Goal: Task Accomplishment & Management: Manage account settings

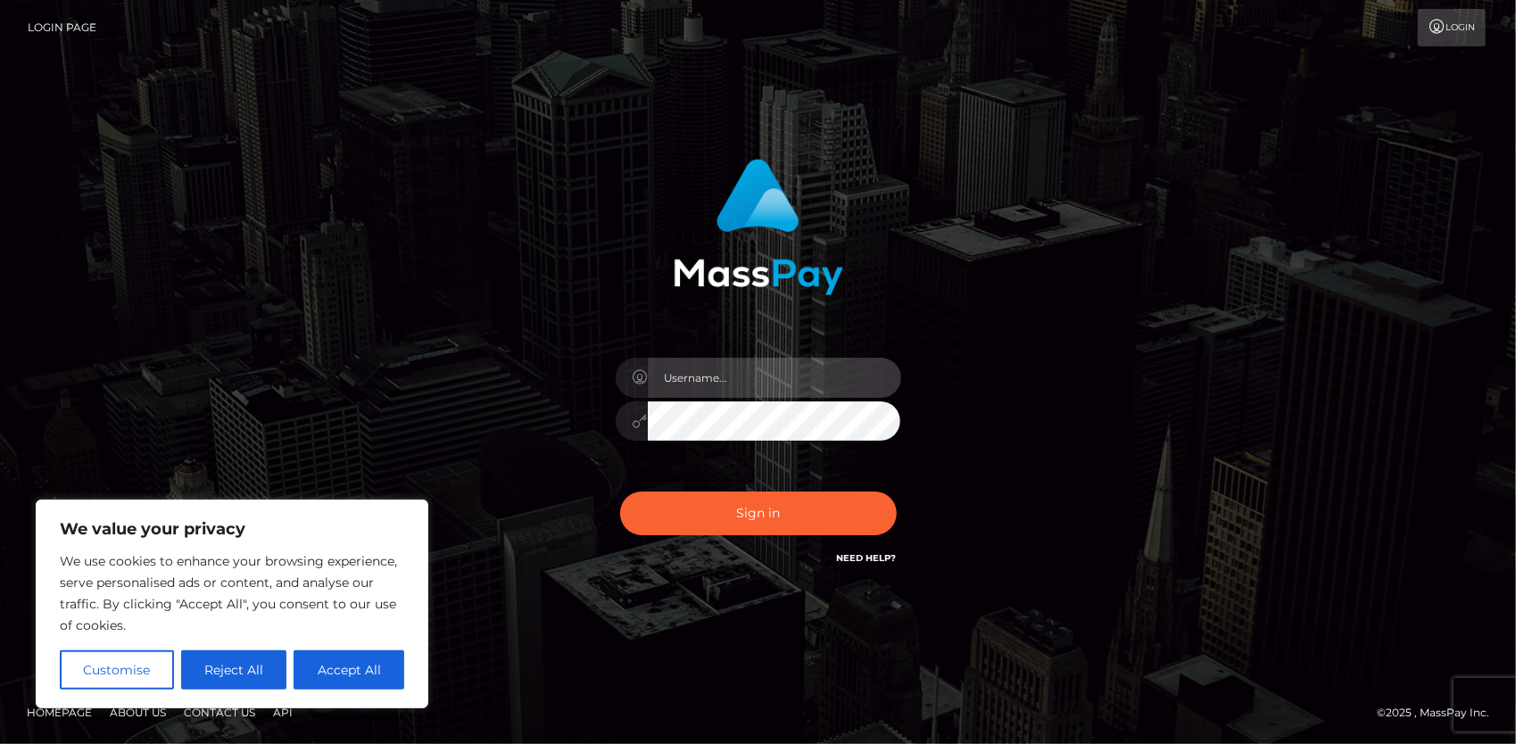
drag, startPoint x: 0, startPoint y: 0, endPoint x: 705, endPoint y: 375, distance: 798.5
click at [705, 375] on input "text" at bounding box center [774, 378] width 253 height 40
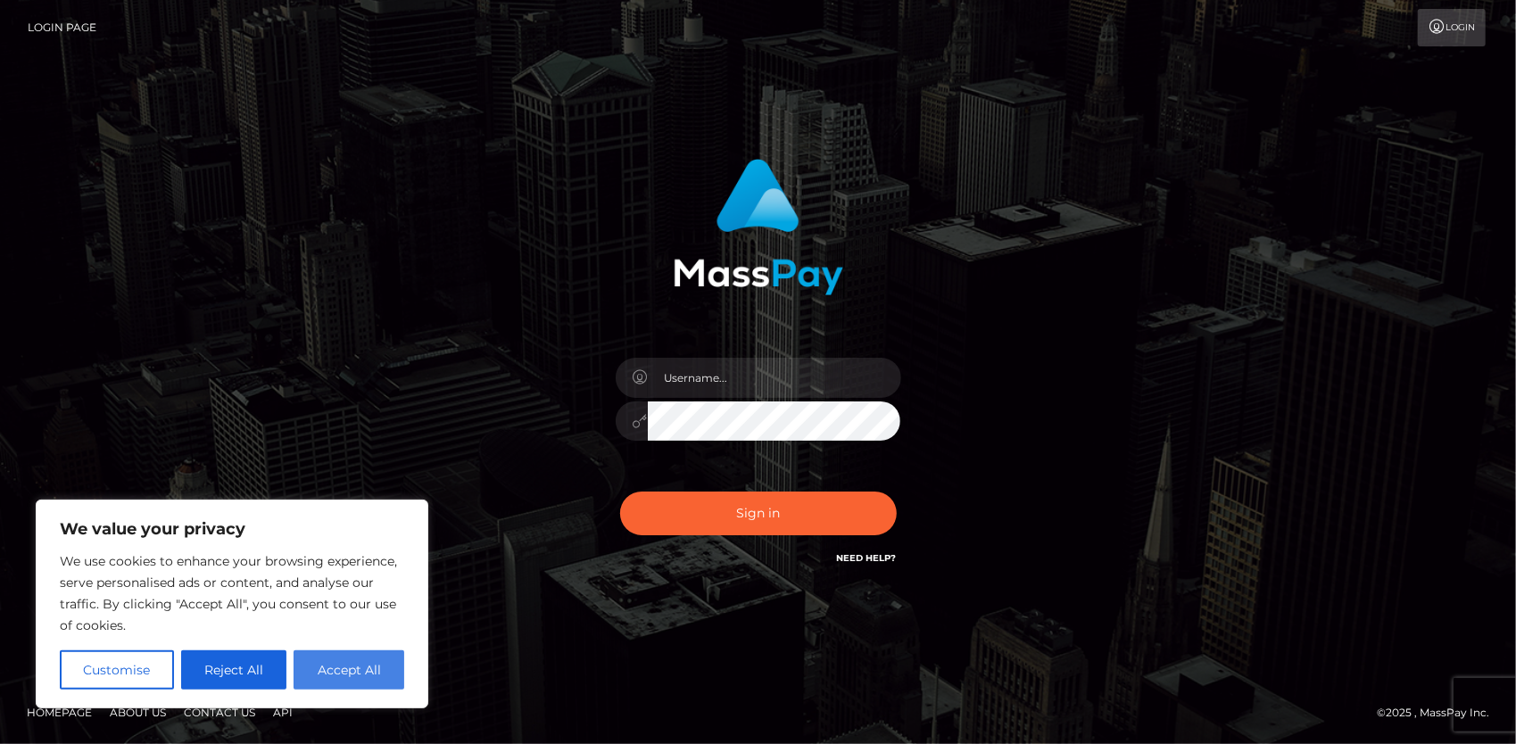
click at [336, 676] on button "Accept All" at bounding box center [349, 670] width 111 height 39
checkbox input "true"
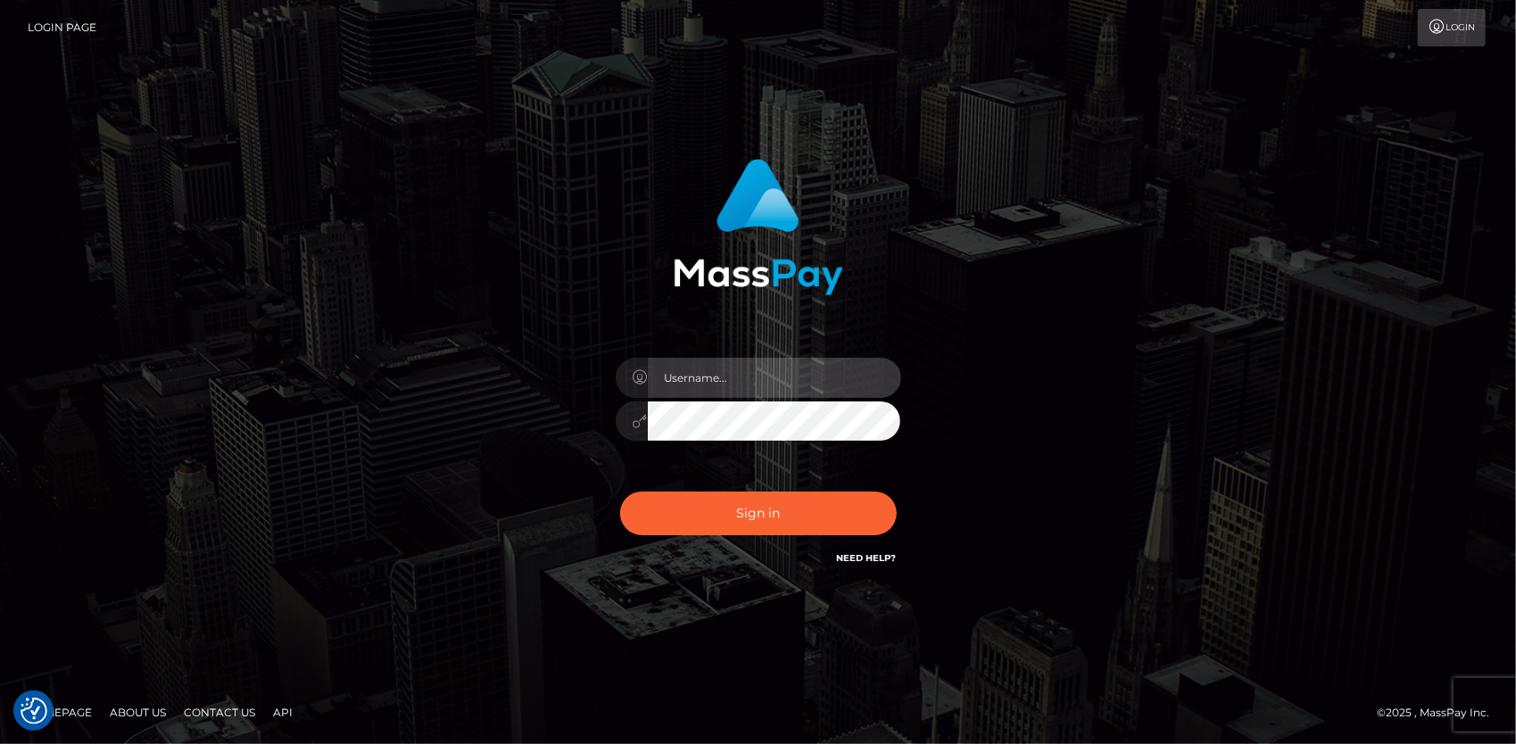
click at [727, 381] on input "text" at bounding box center [774, 378] width 253 height 40
type input "marylightads@gmail.com"
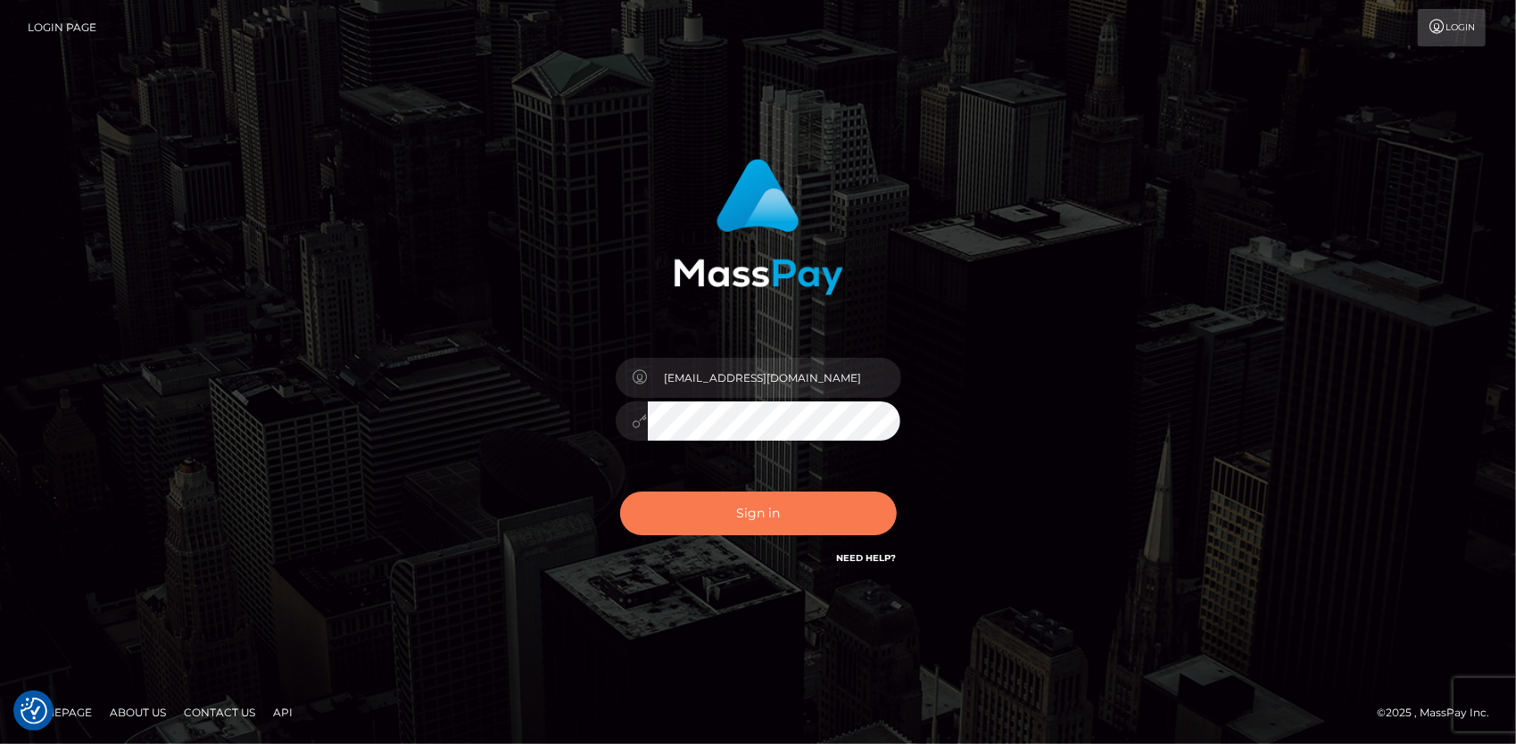
click at [771, 516] on button "Sign in" at bounding box center [758, 514] width 277 height 44
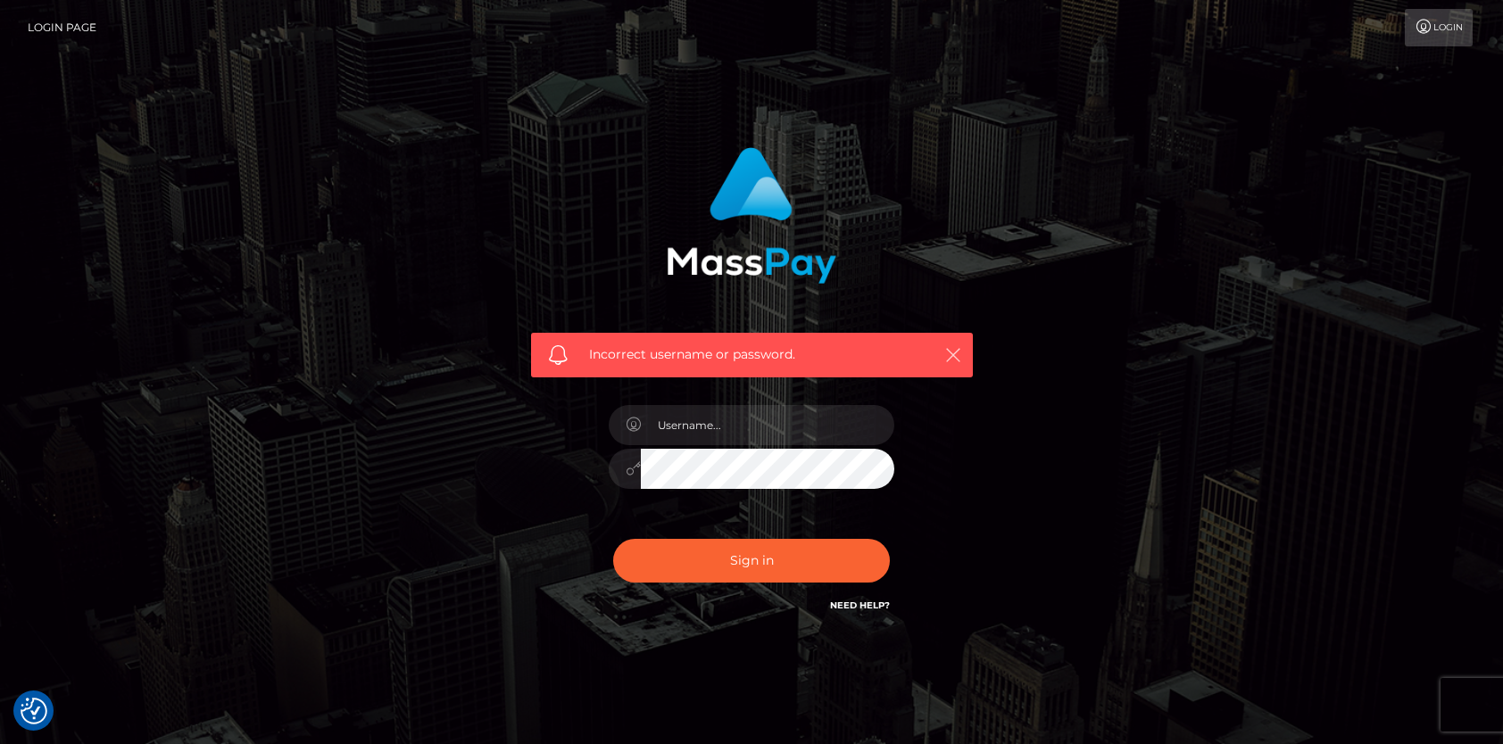
click at [957, 353] on icon "button" at bounding box center [953, 355] width 18 height 18
click at [741, 424] on input "text" at bounding box center [767, 425] width 253 height 40
type input "[EMAIL_ADDRESS][DOMAIN_NAME]"
click at [632, 472] on icon at bounding box center [633, 468] width 15 height 14
click at [955, 353] on icon "button" at bounding box center [953, 355] width 18 height 18
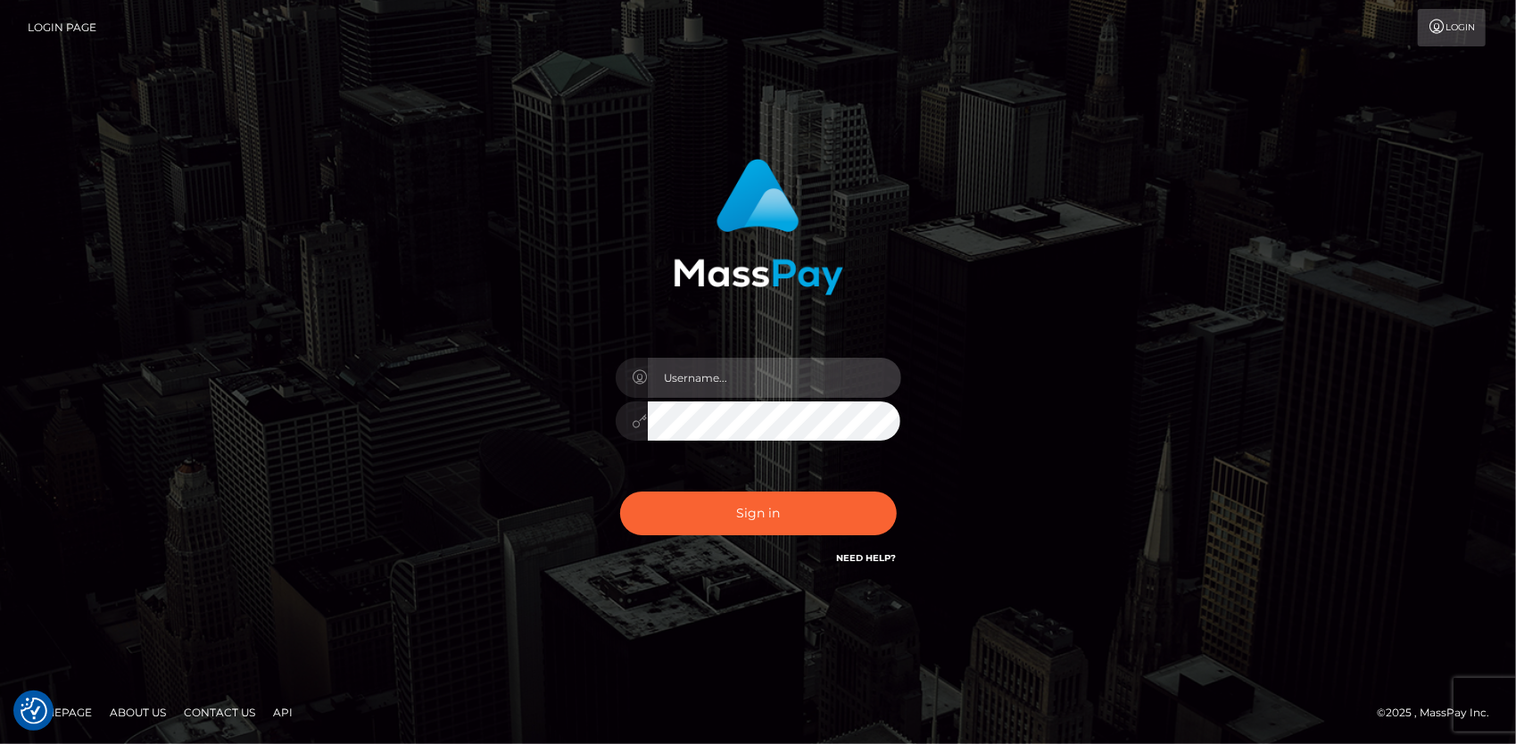
click at [699, 370] on input "text" at bounding box center [774, 378] width 253 height 40
type input "[EMAIL_ADDRESS][DOMAIN_NAME]"
click at [641, 428] on div at bounding box center [632, 422] width 32 height 40
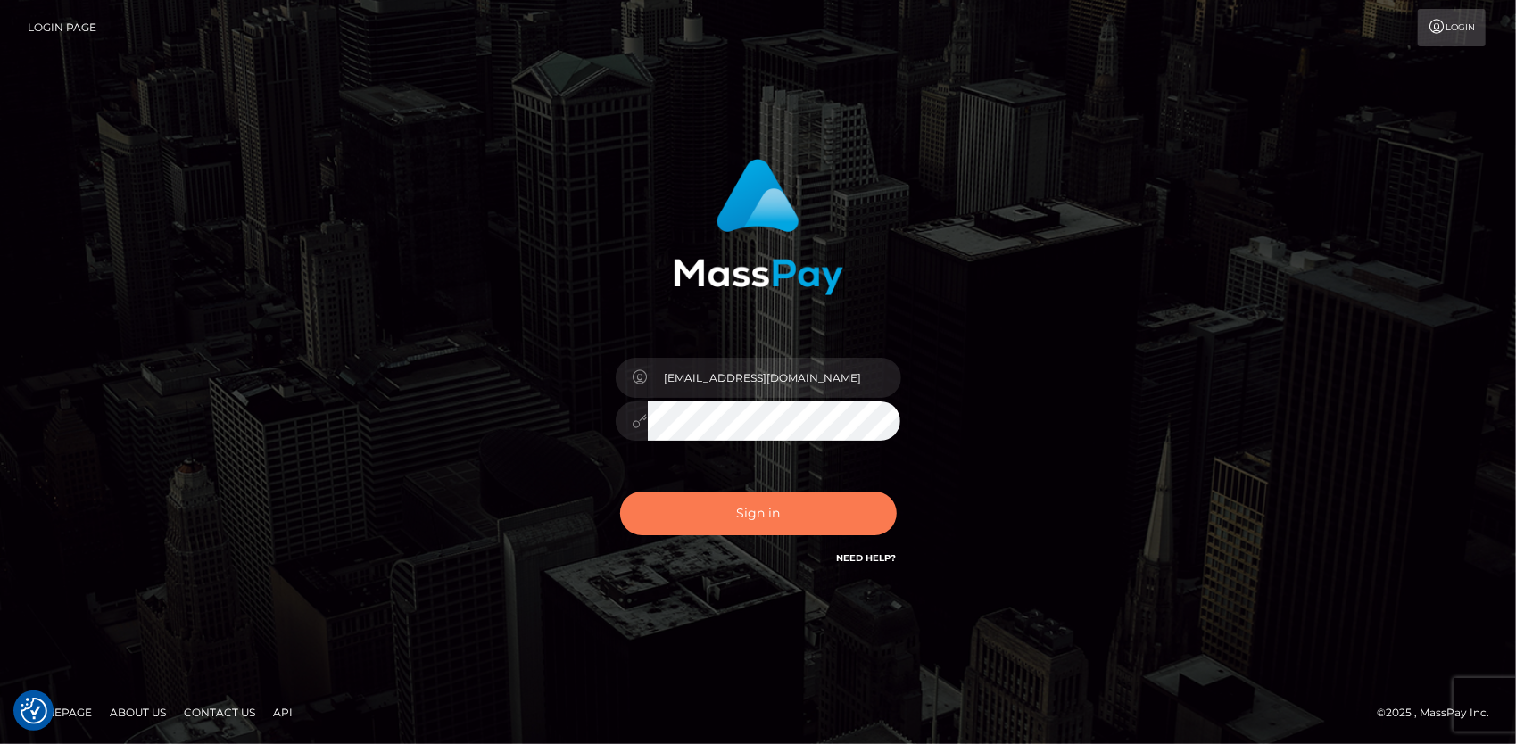
click at [801, 520] on button "Sign in" at bounding box center [758, 514] width 277 height 44
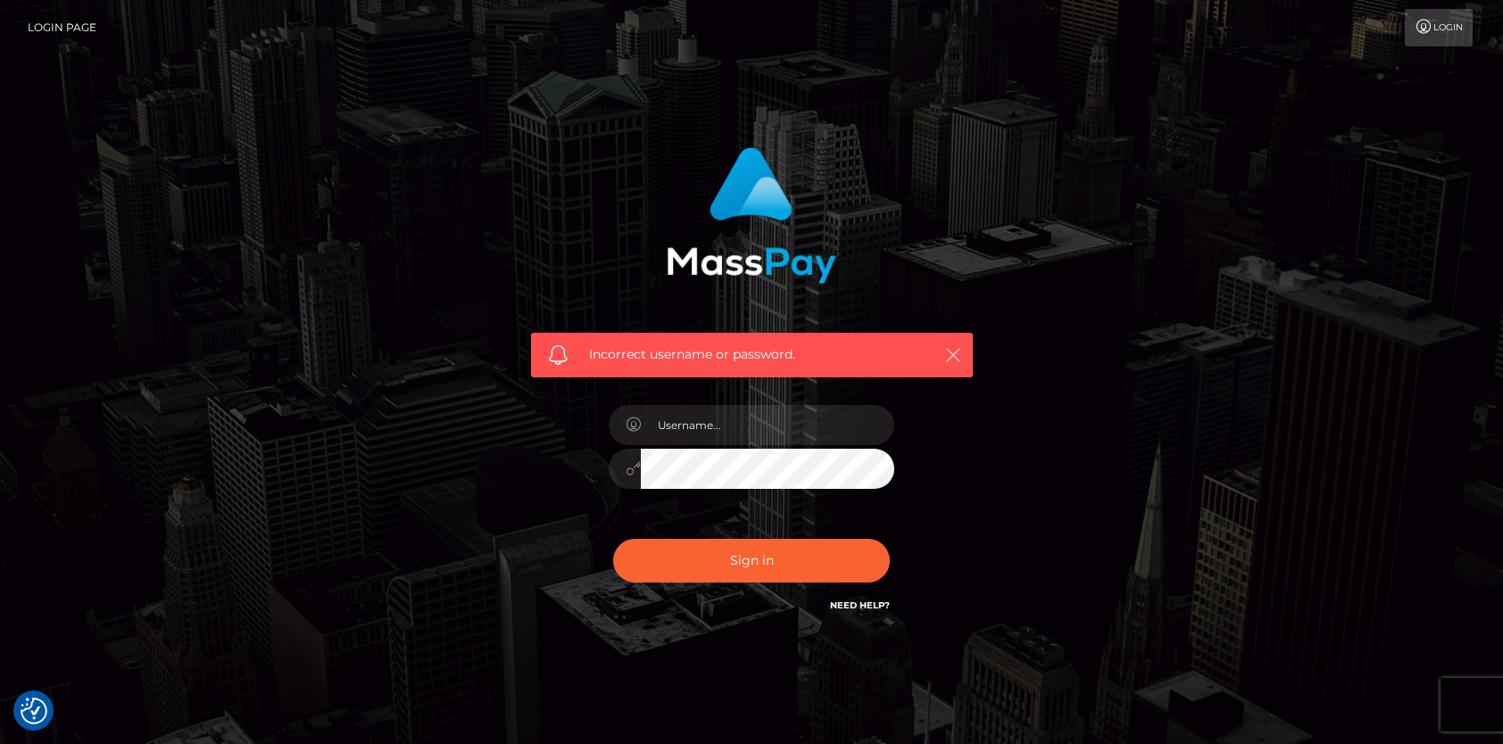
click at [953, 349] on icon "button" at bounding box center [953, 355] width 18 height 18
click at [954, 350] on icon "button" at bounding box center [953, 355] width 18 height 18
click at [828, 419] on input "text" at bounding box center [767, 425] width 253 height 40
type input "[EMAIL_ADDRESS][DOMAIN_NAME]"
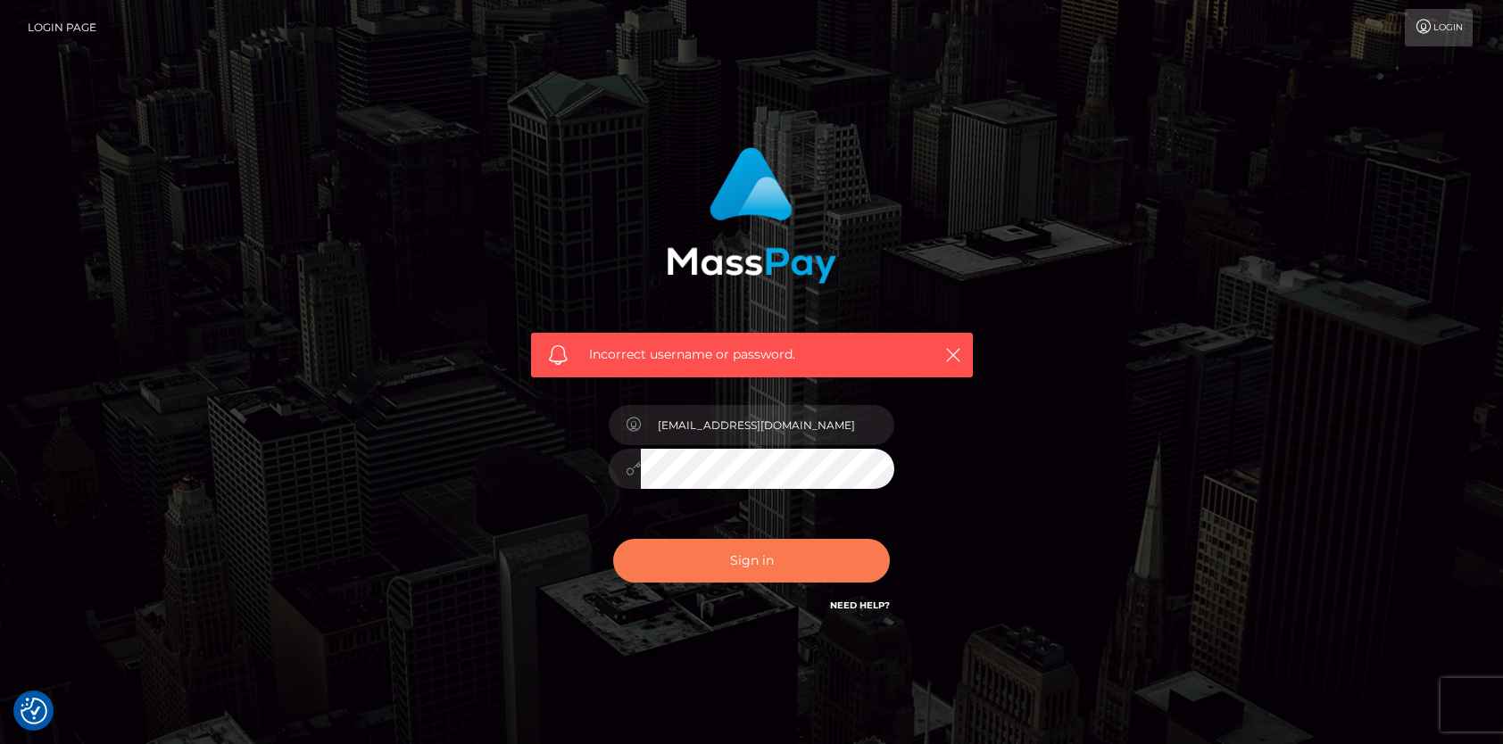
click at [760, 556] on button "Sign in" at bounding box center [751, 561] width 277 height 44
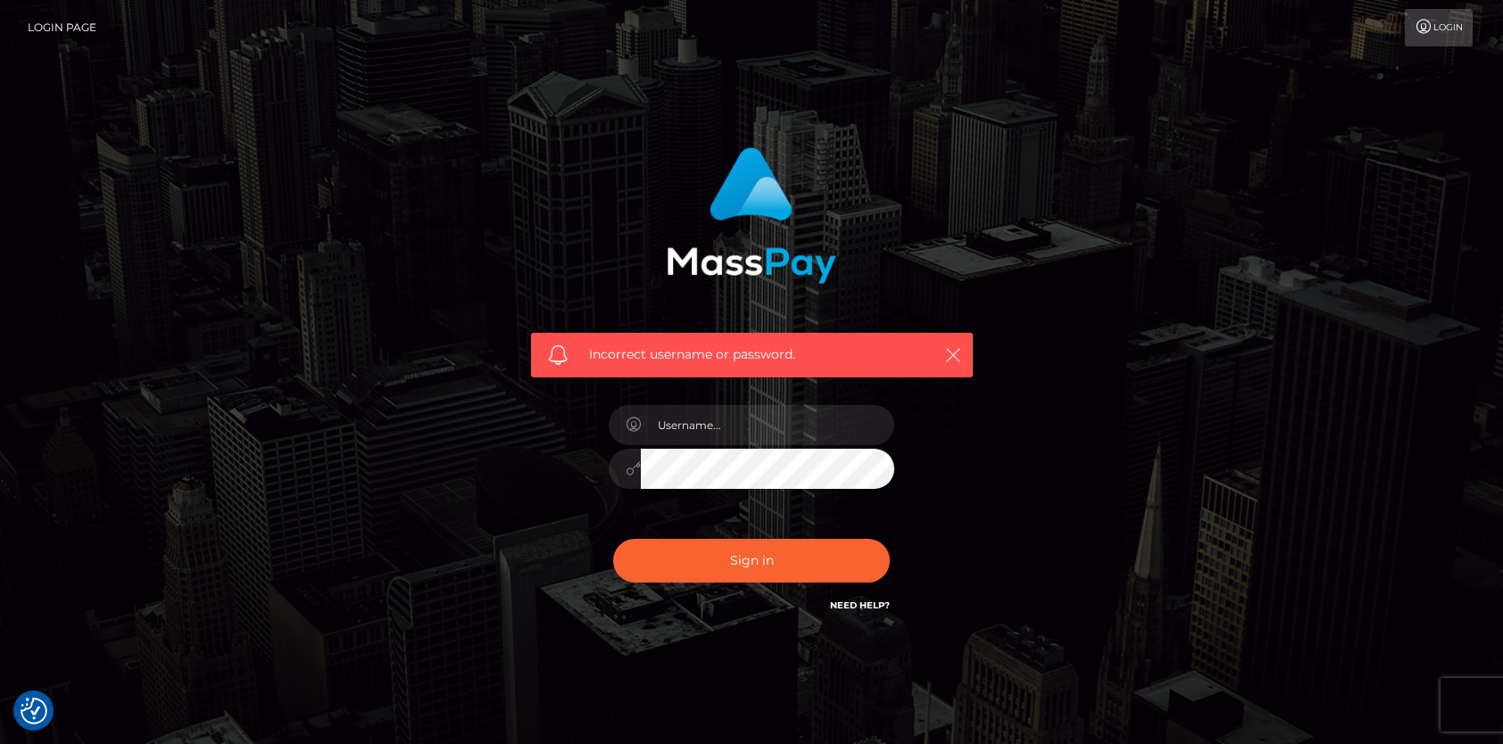
click at [955, 357] on icon "button" at bounding box center [953, 355] width 18 height 18
click at [946, 355] on icon "button" at bounding box center [953, 355] width 18 height 18
click at [1435, 34] on link "Login" at bounding box center [1439, 27] width 68 height 37
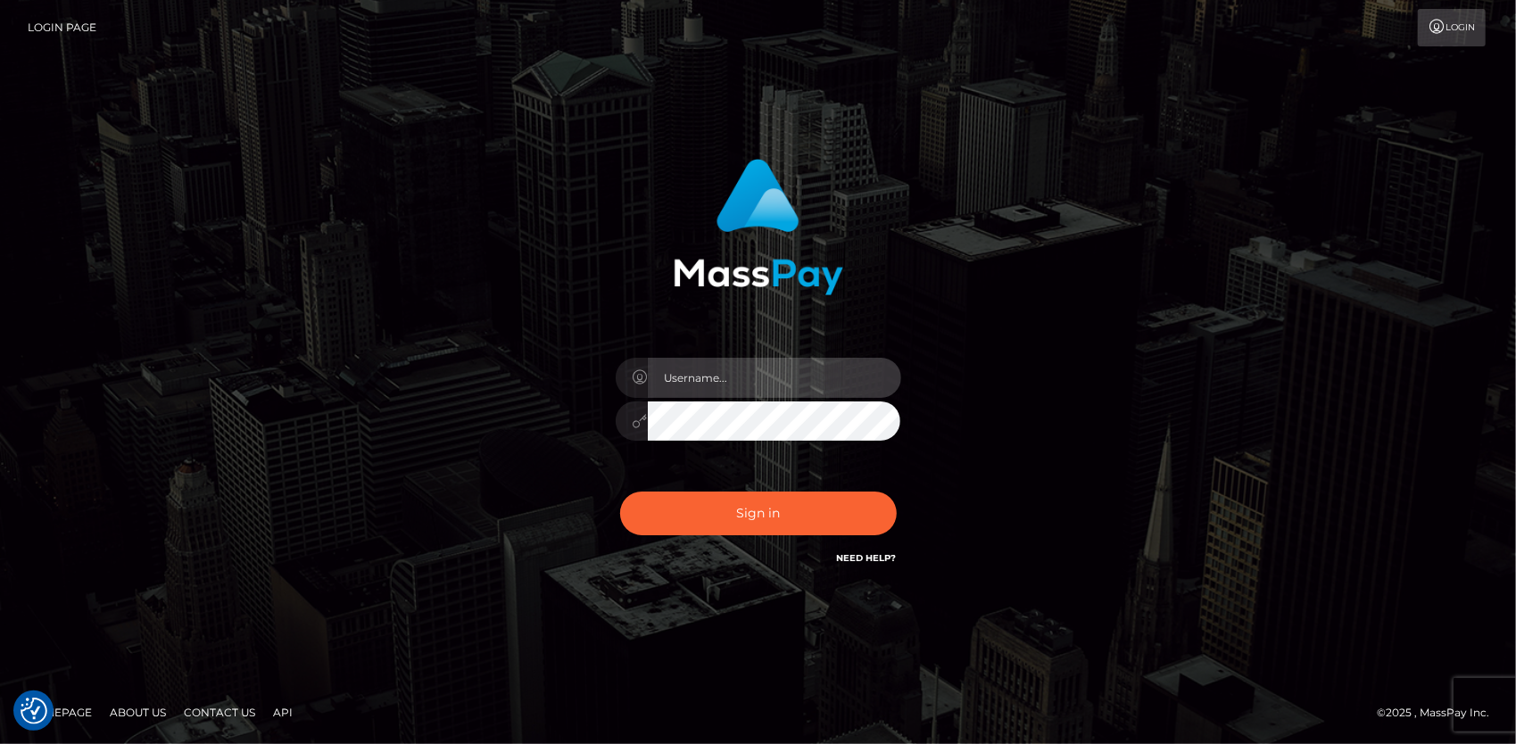
click at [746, 385] on input "text" at bounding box center [774, 378] width 253 height 40
type input "marylightads@gmail.com"
click at [637, 425] on icon at bounding box center [640, 421] width 15 height 14
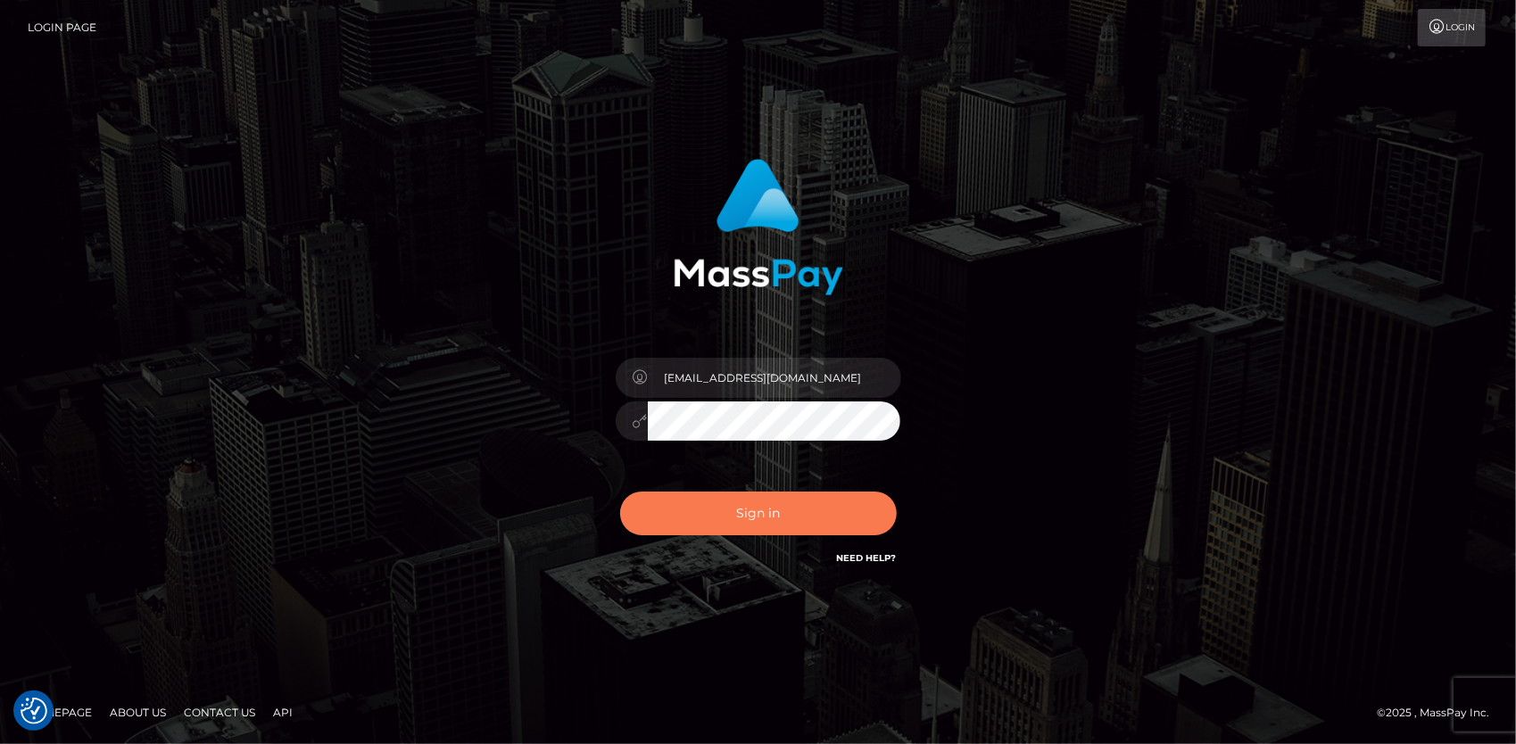
click at [731, 524] on button "Sign in" at bounding box center [758, 514] width 277 height 44
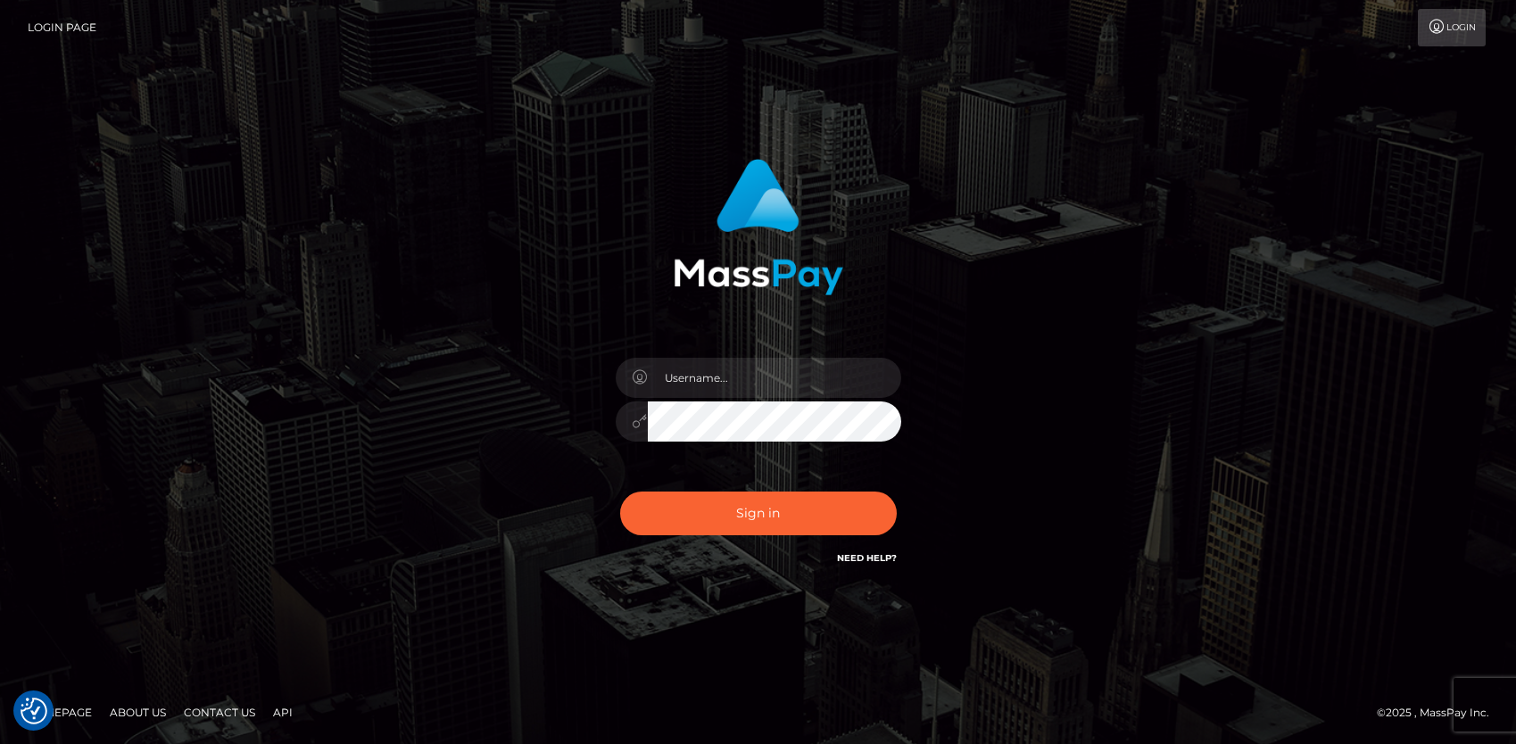
checkbox input "true"
click at [730, 373] on input "text" at bounding box center [774, 378] width 253 height 40
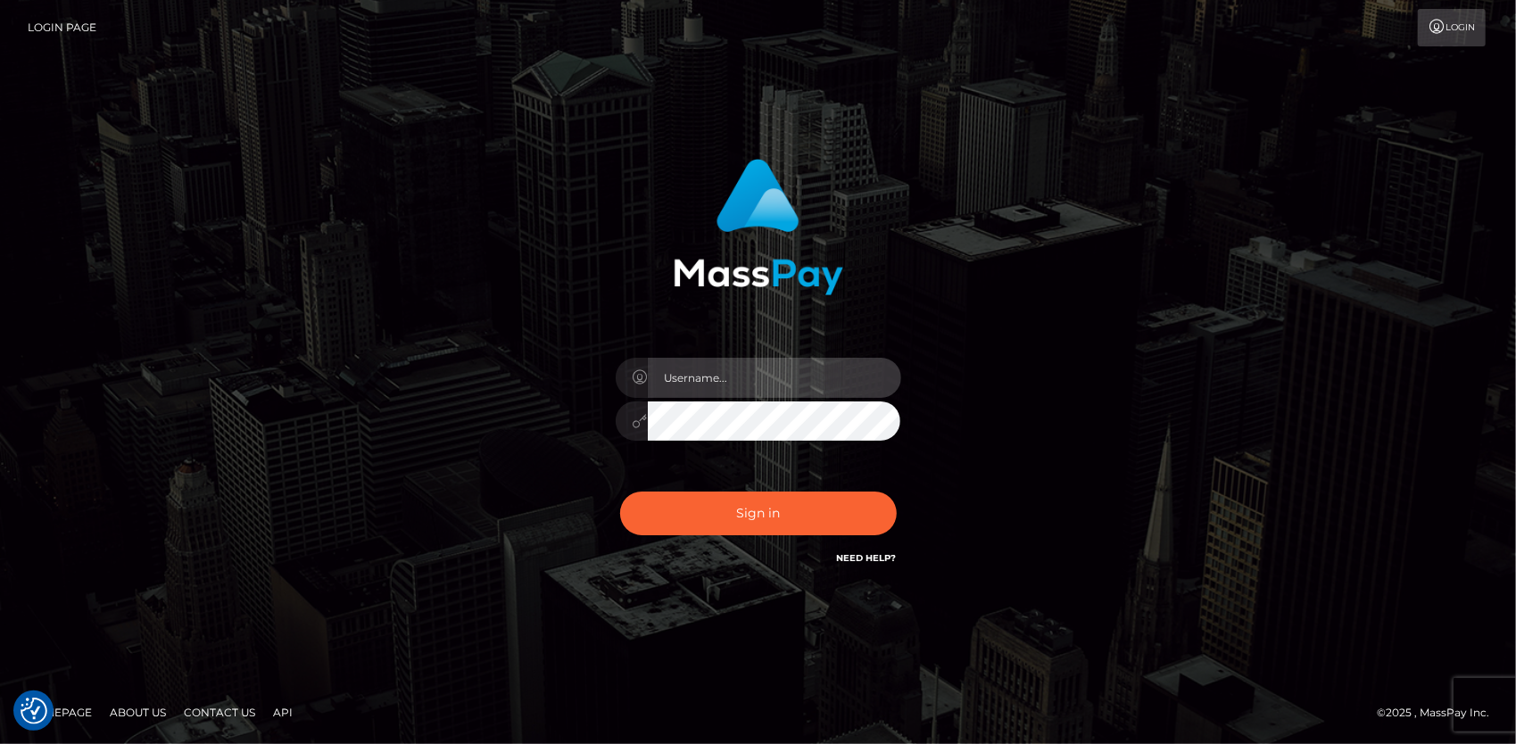
type input "marylightads@gmail.com"
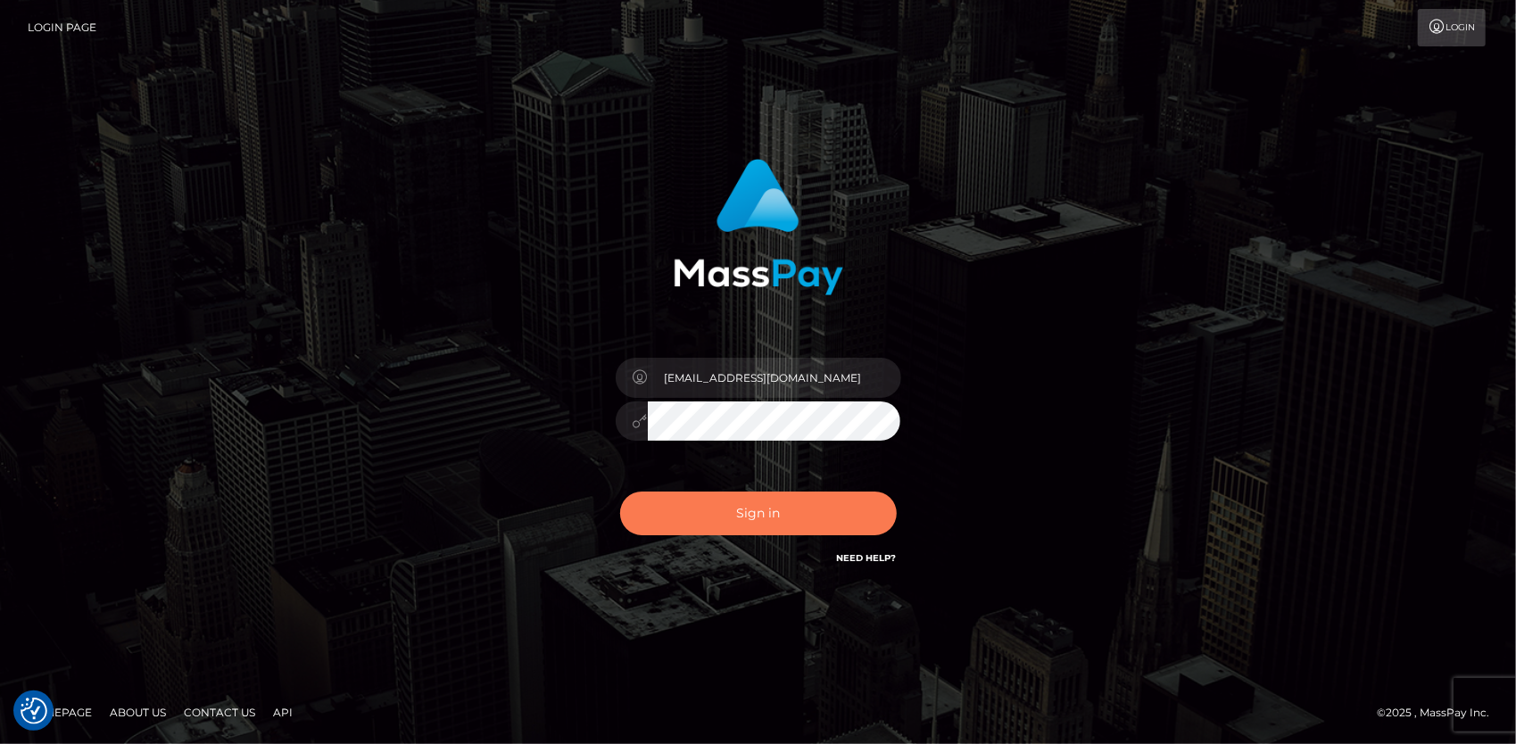
click at [776, 522] on button "Sign in" at bounding box center [758, 514] width 277 height 44
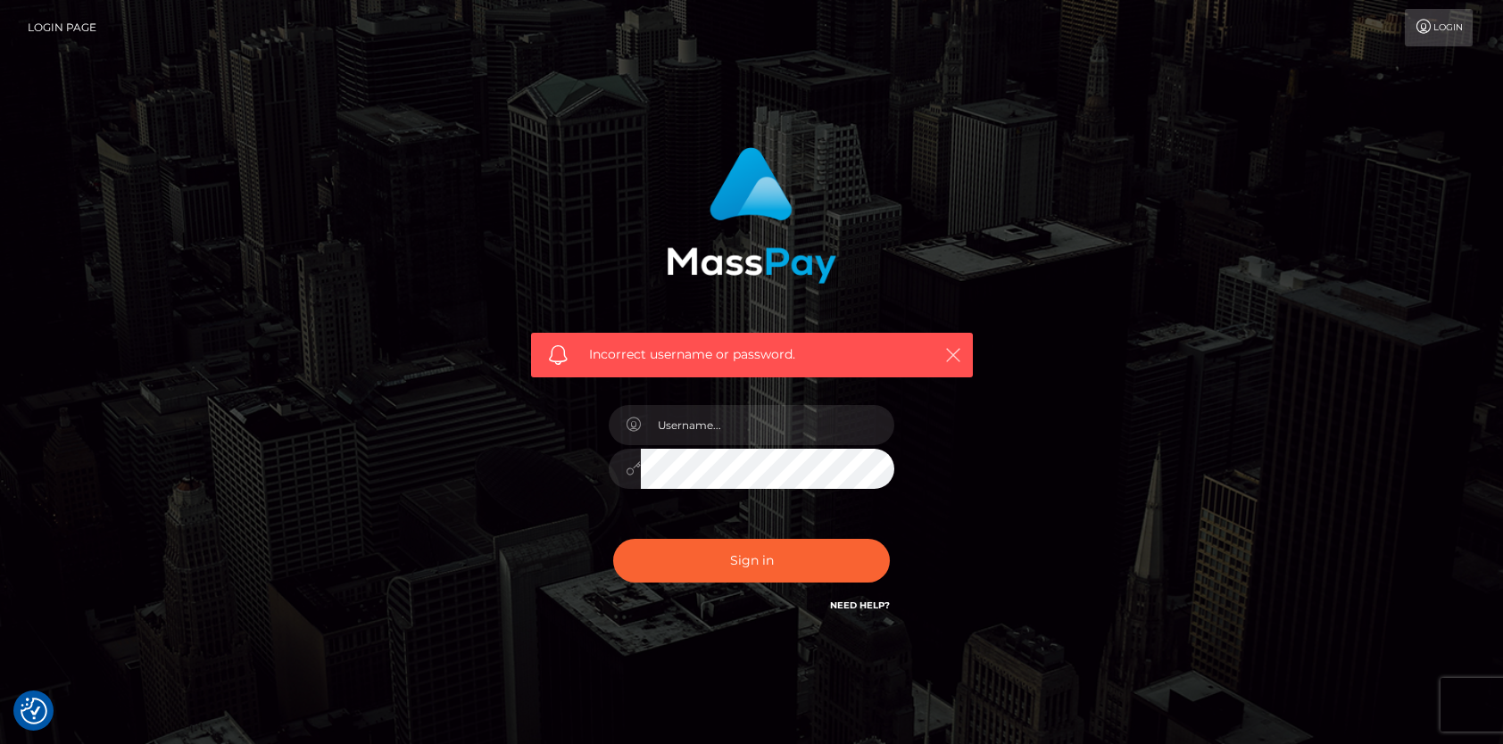
click at [953, 350] on icon "button" at bounding box center [953, 355] width 18 height 18
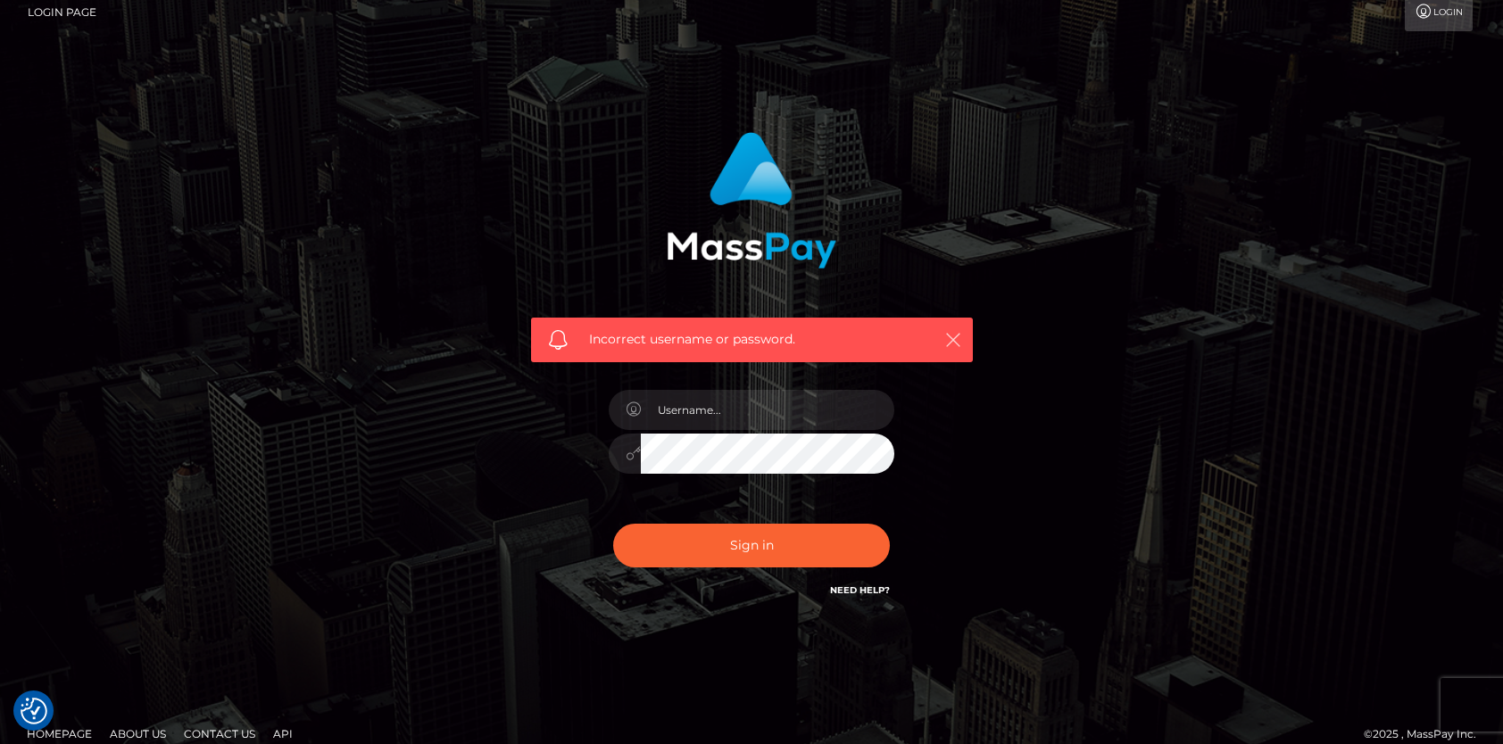
scroll to position [36, 0]
